Goal: Register for event/course

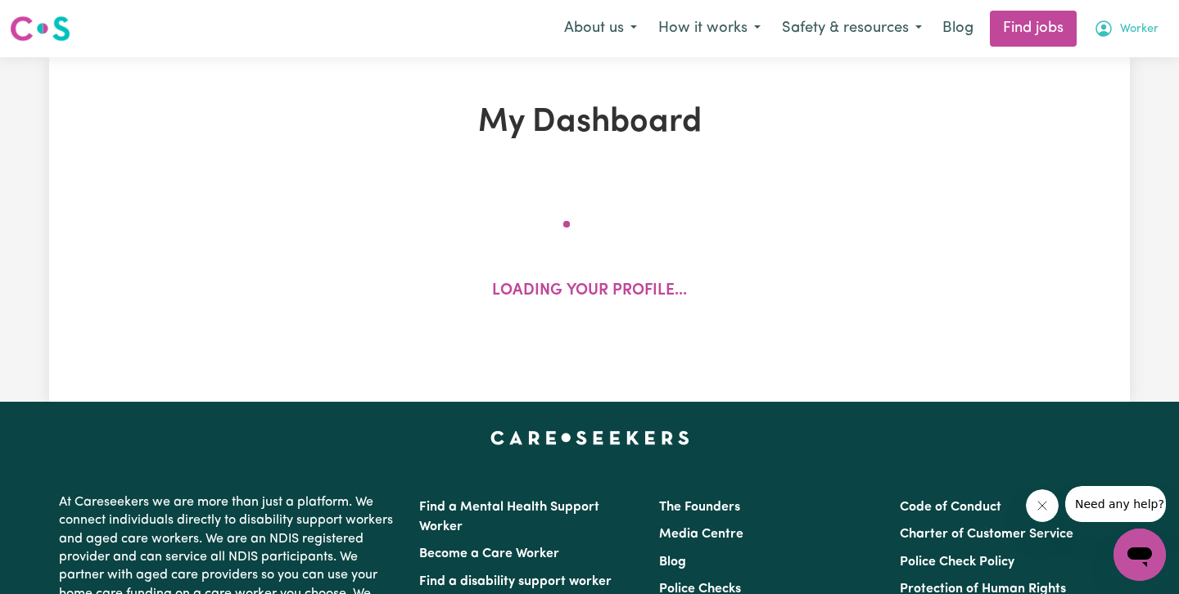
click at [1138, 31] on span "Worker" at bounding box center [1139, 29] width 38 height 18
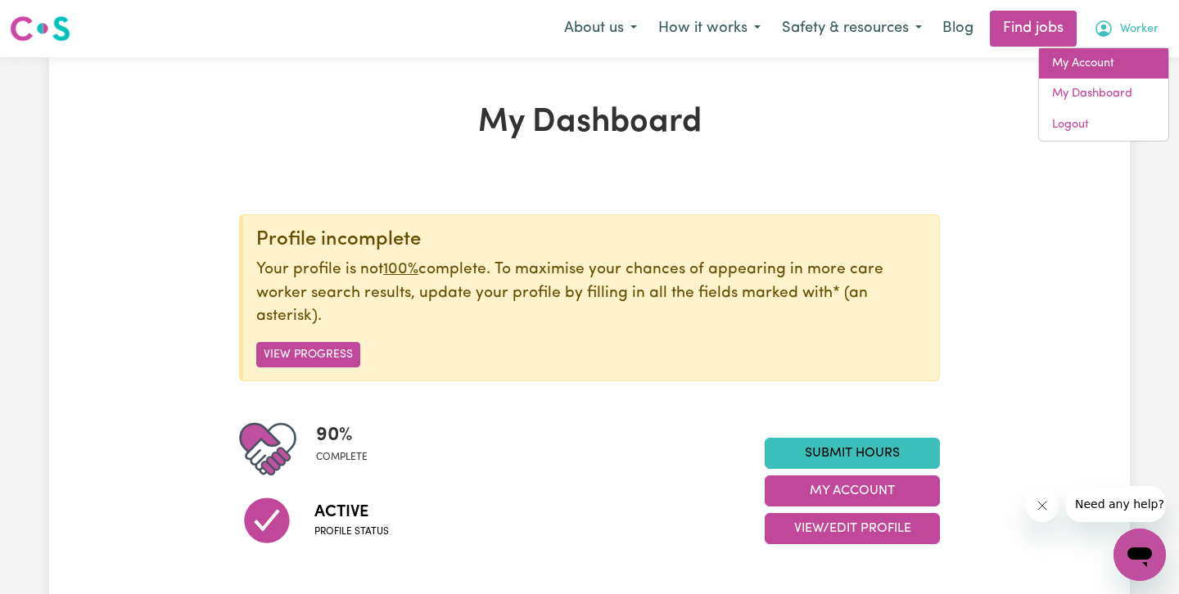
click at [1127, 64] on link "My Account" at bounding box center [1103, 63] width 129 height 31
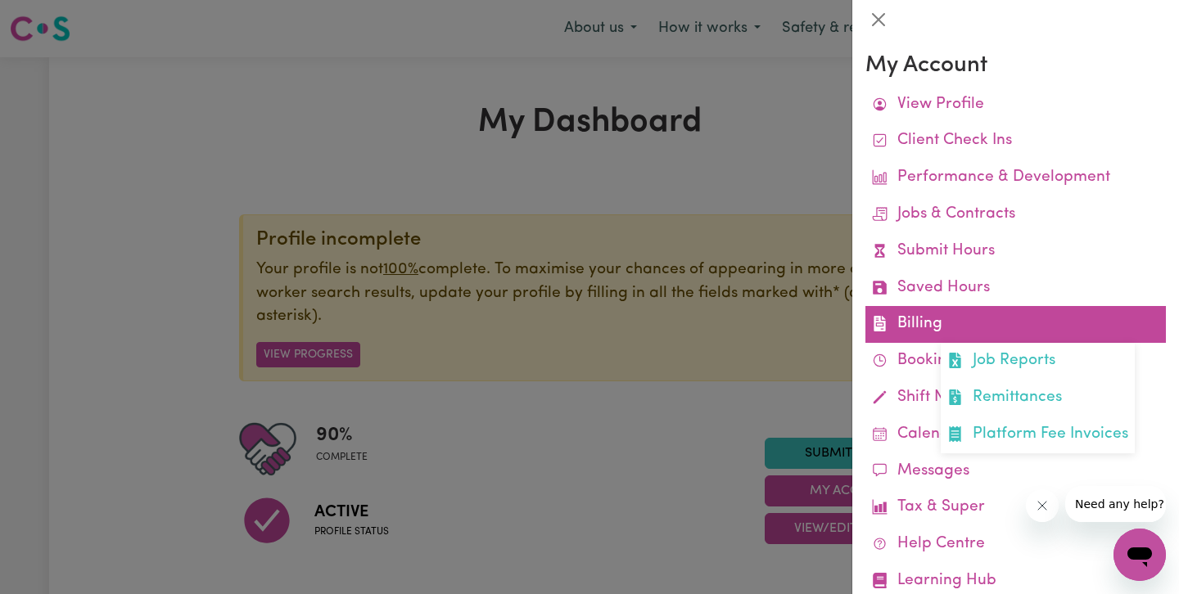
scroll to position [45, 0]
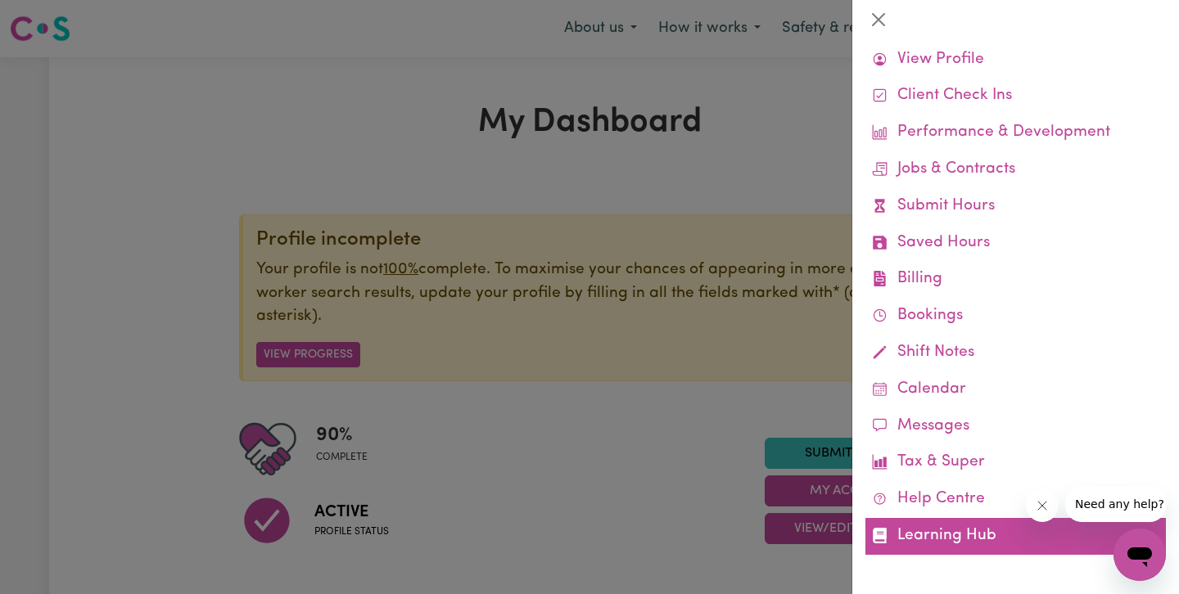
click at [958, 531] on link "Learning Hub" at bounding box center [1015, 536] width 300 height 37
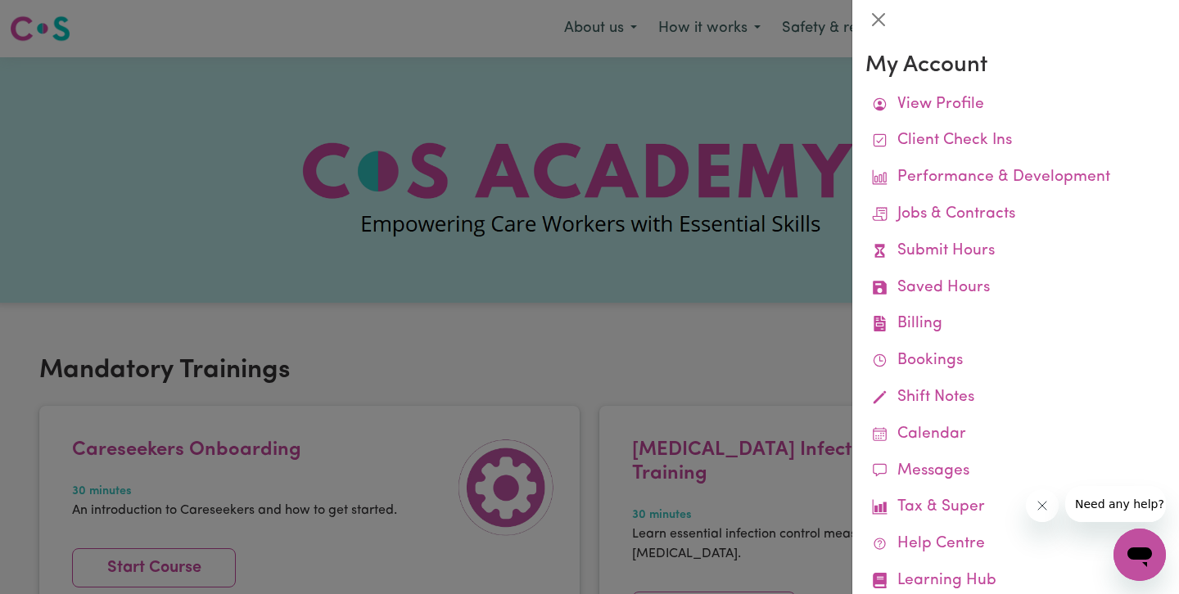
click at [685, 273] on div at bounding box center [589, 297] width 1179 height 594
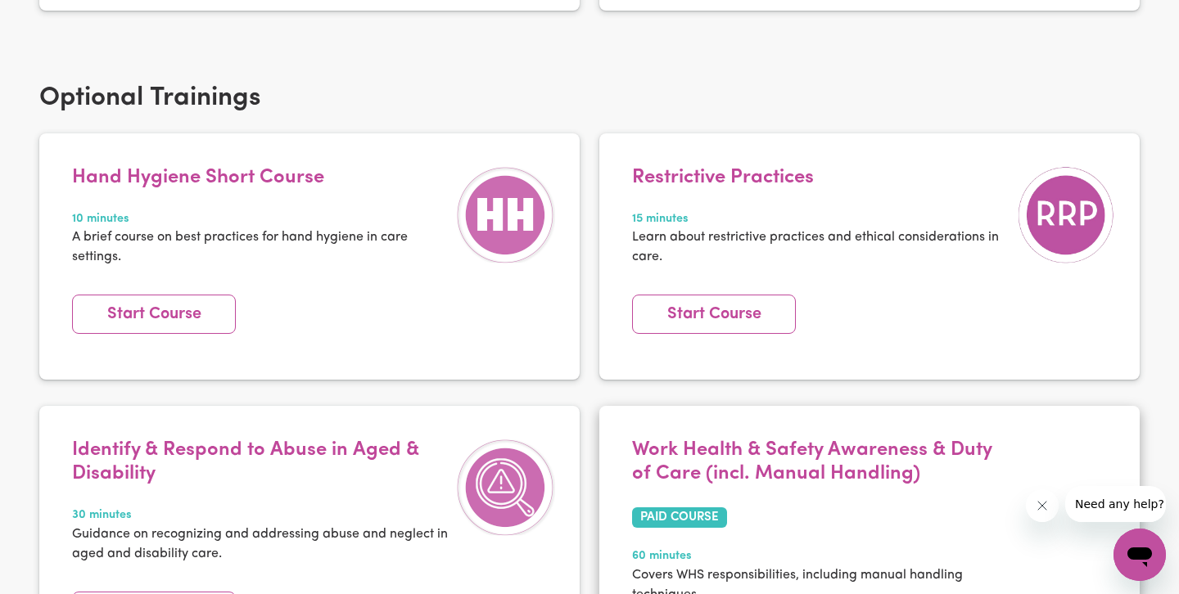
scroll to position [2225, 0]
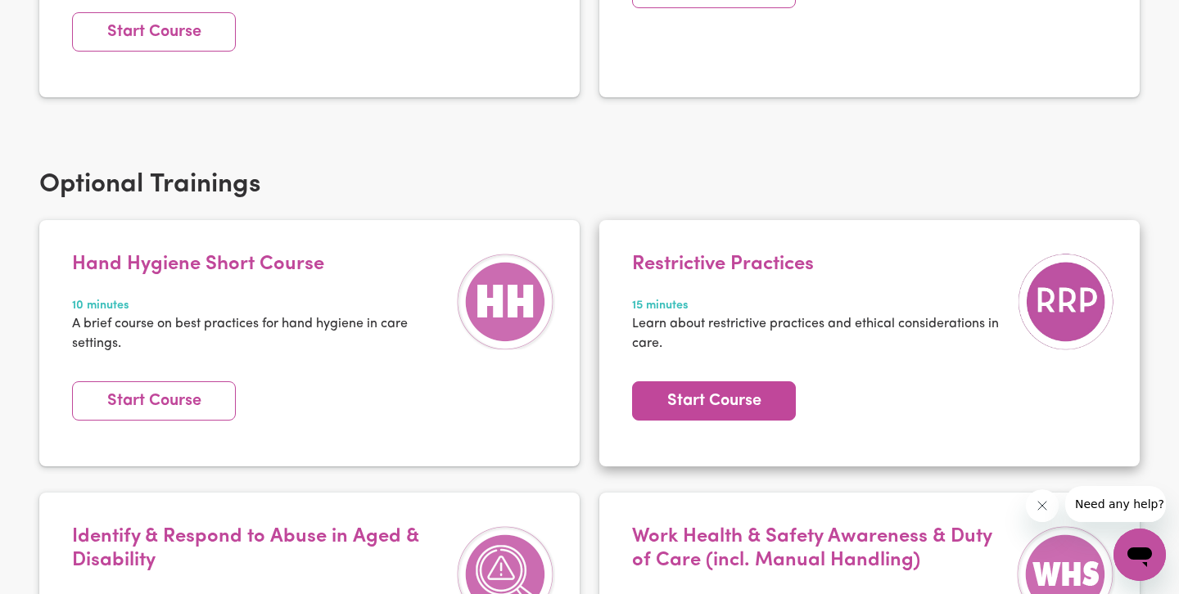
click at [731, 381] on link "Start Course" at bounding box center [714, 400] width 164 height 39
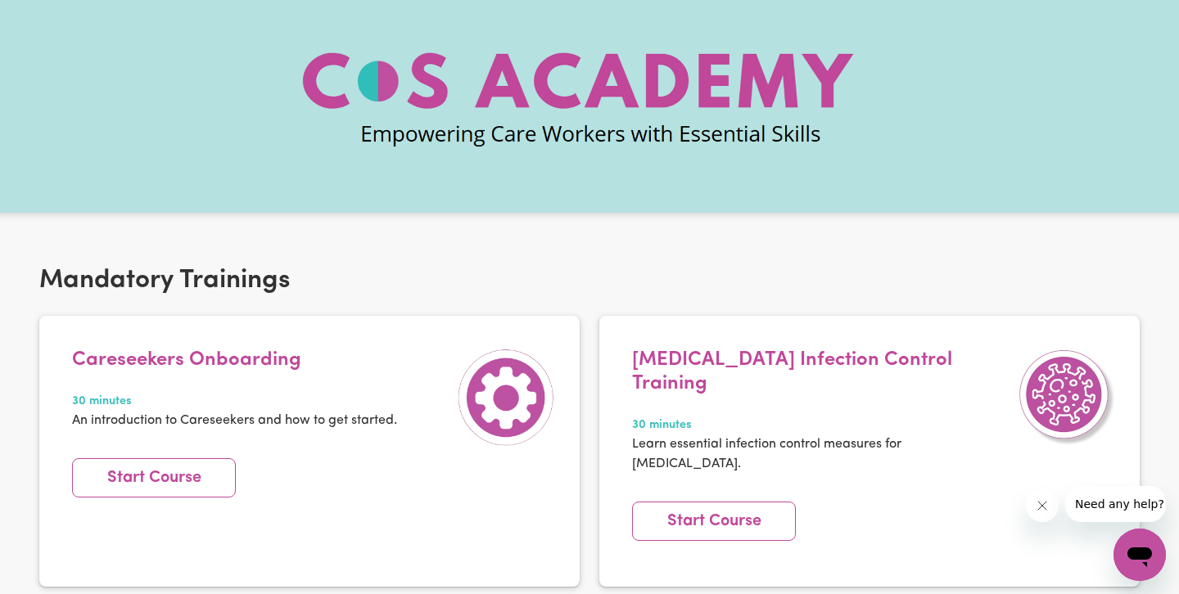
scroll to position [92, 0]
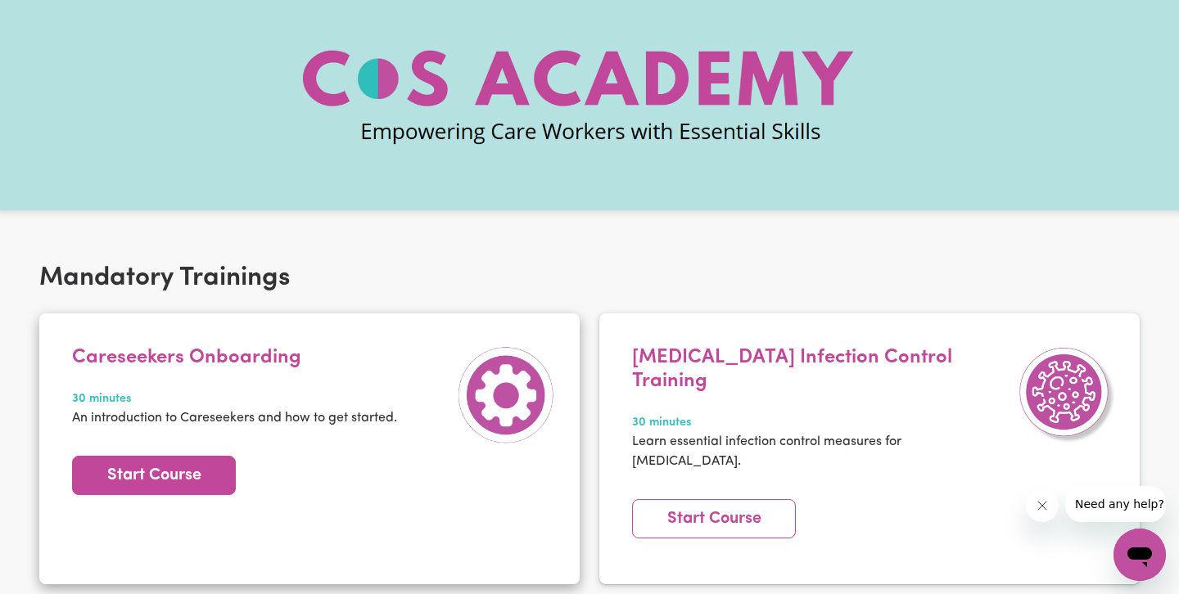
click at [148, 481] on link "Start Course" at bounding box center [154, 475] width 164 height 39
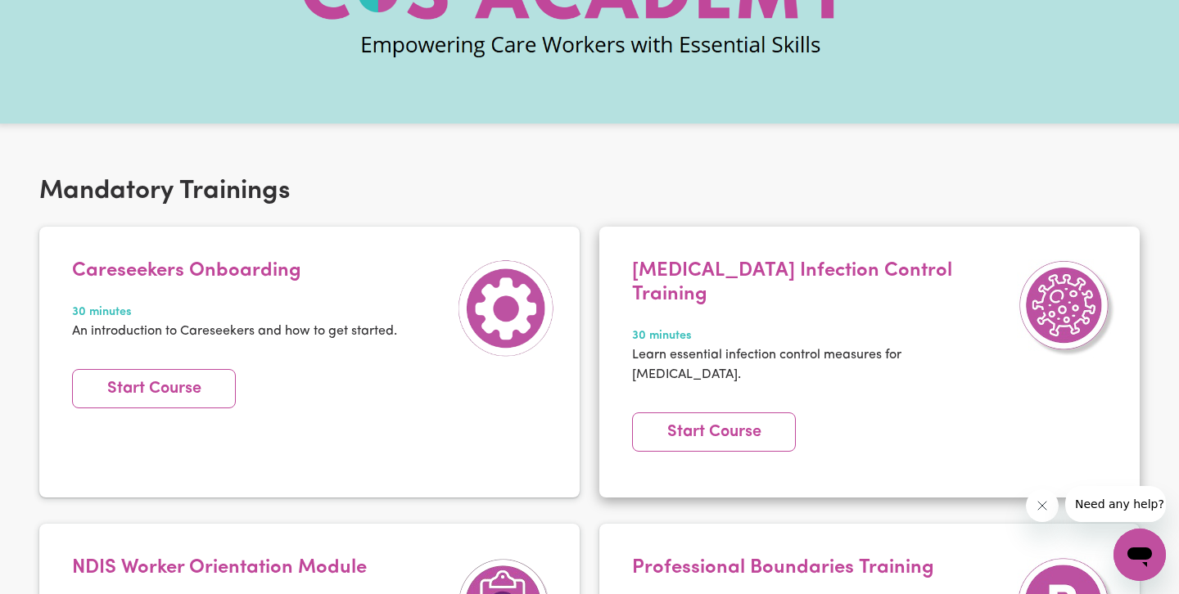
scroll to position [178, 0]
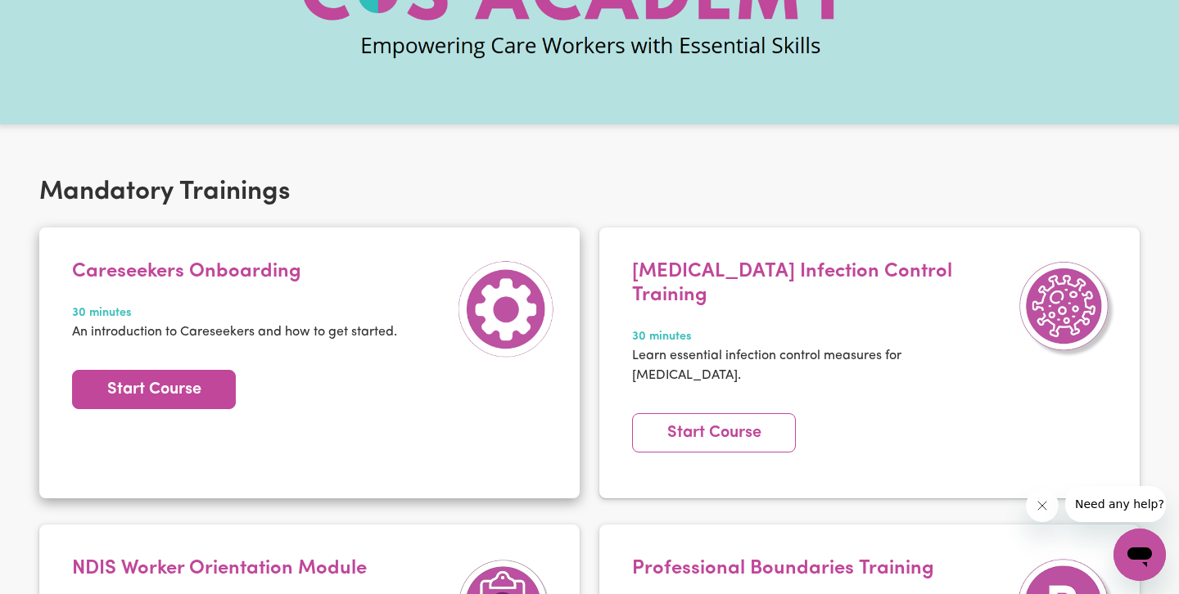
click at [200, 394] on link "Start Course" at bounding box center [154, 389] width 164 height 39
